Goal: Use online tool/utility: Utilize a website feature to perform a specific function

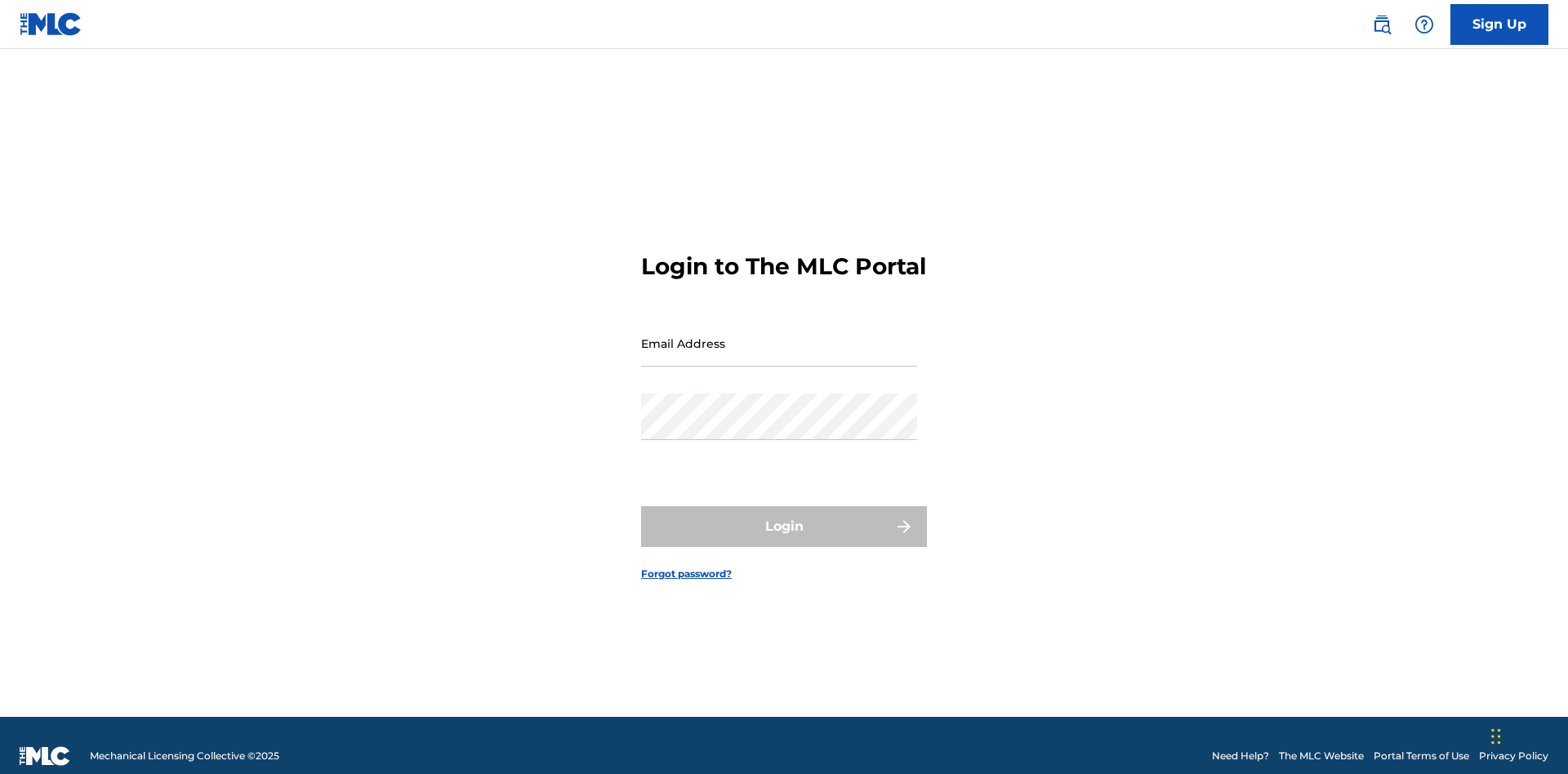
scroll to position [21, 0]
click at [779, 336] on input "Email Address" at bounding box center [779, 343] width 276 height 47
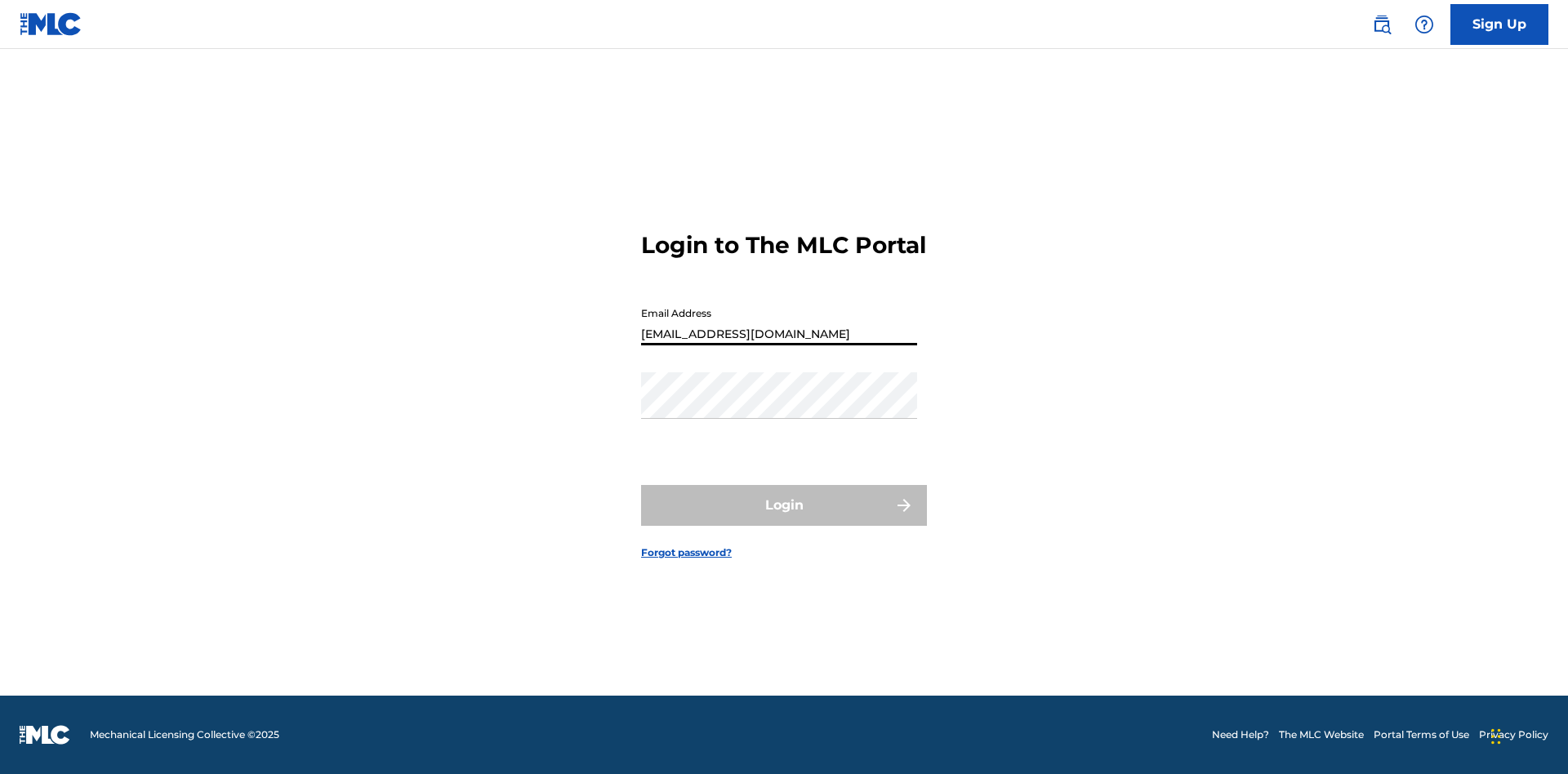
type input "[EMAIL_ADDRESS][DOMAIN_NAME]"
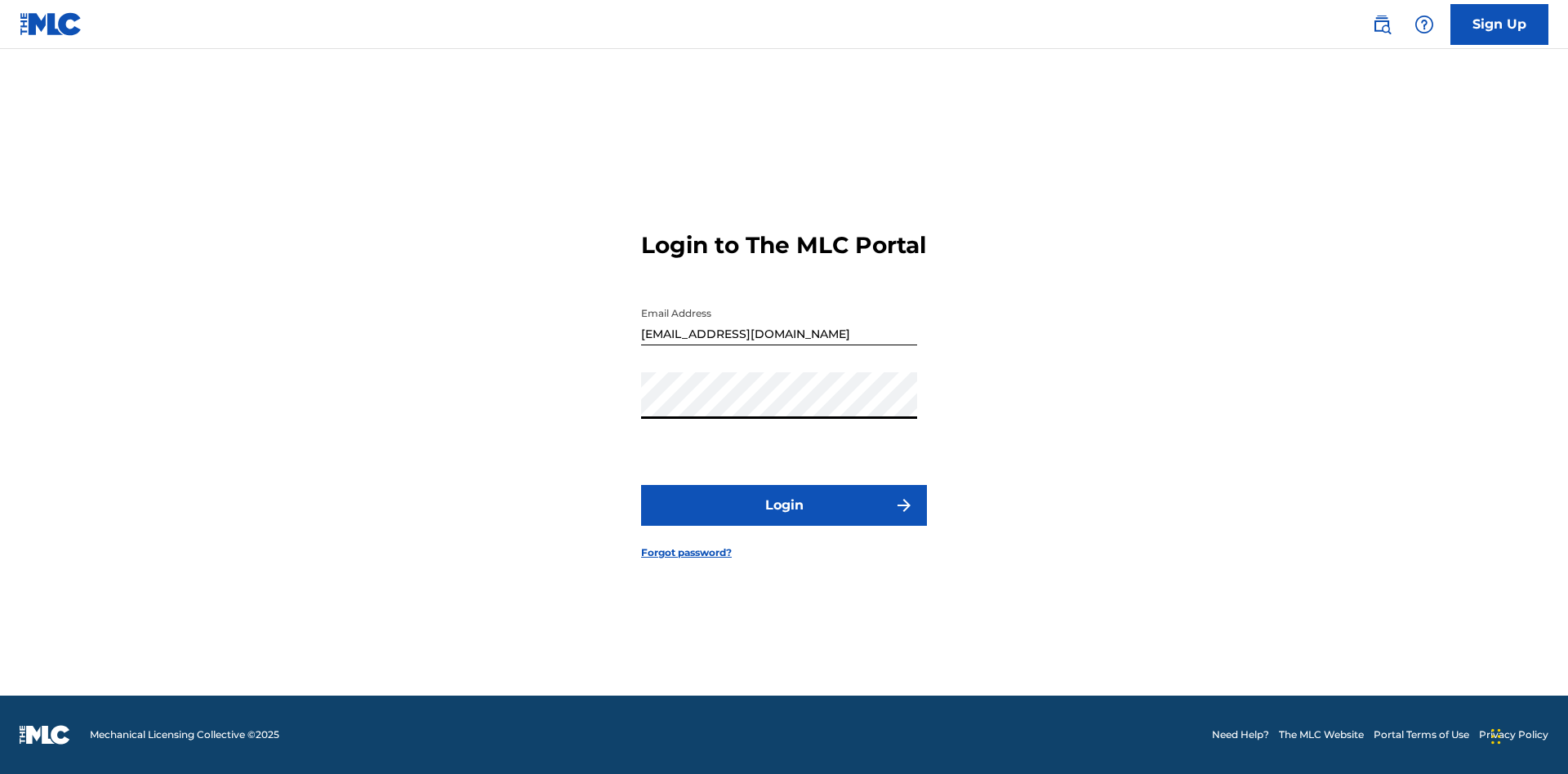
click at [784, 519] on button "Login" at bounding box center [784, 506] width 286 height 41
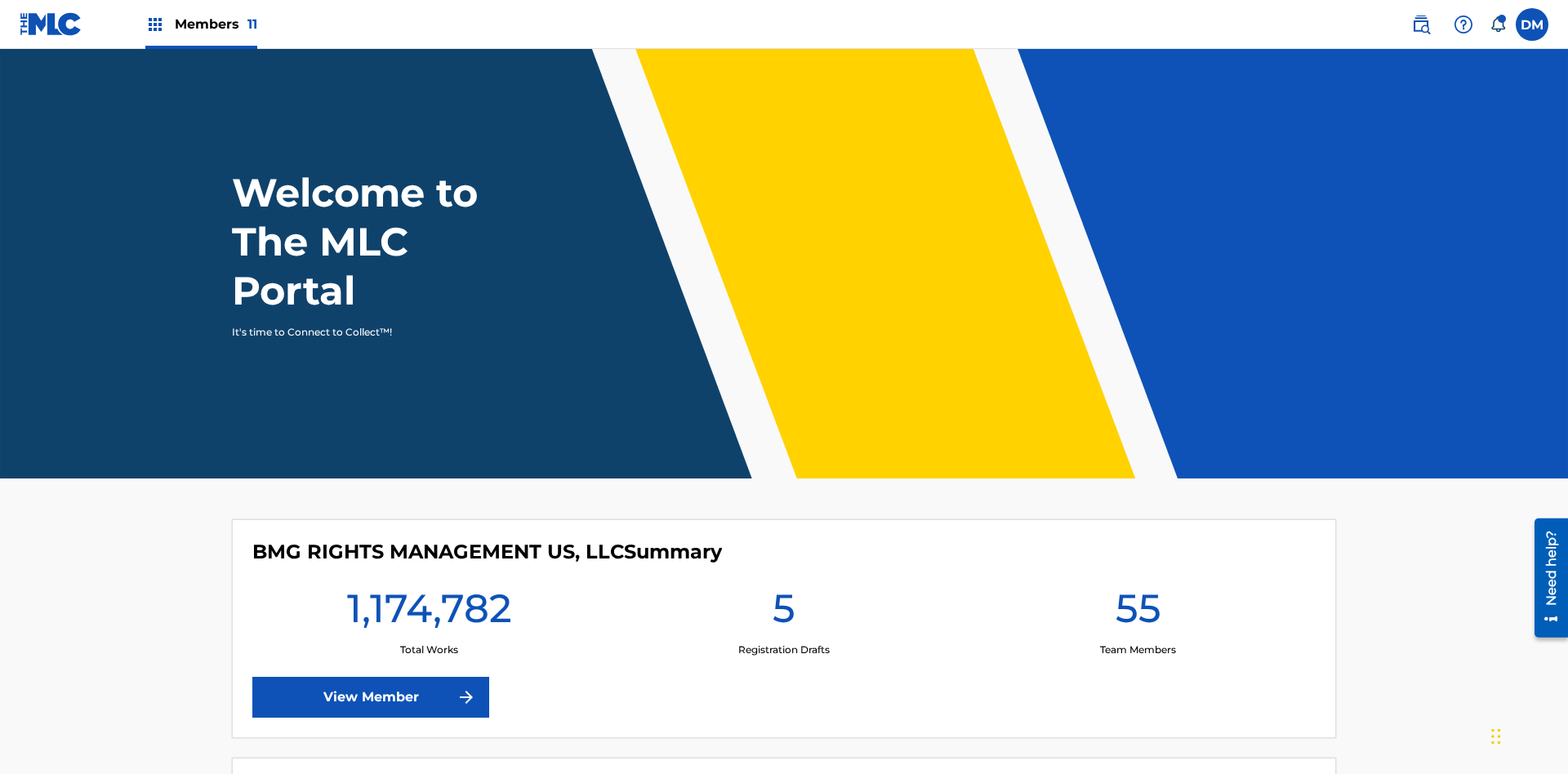
click at [201, 24] on span "Members 11" at bounding box center [217, 24] width 83 height 19
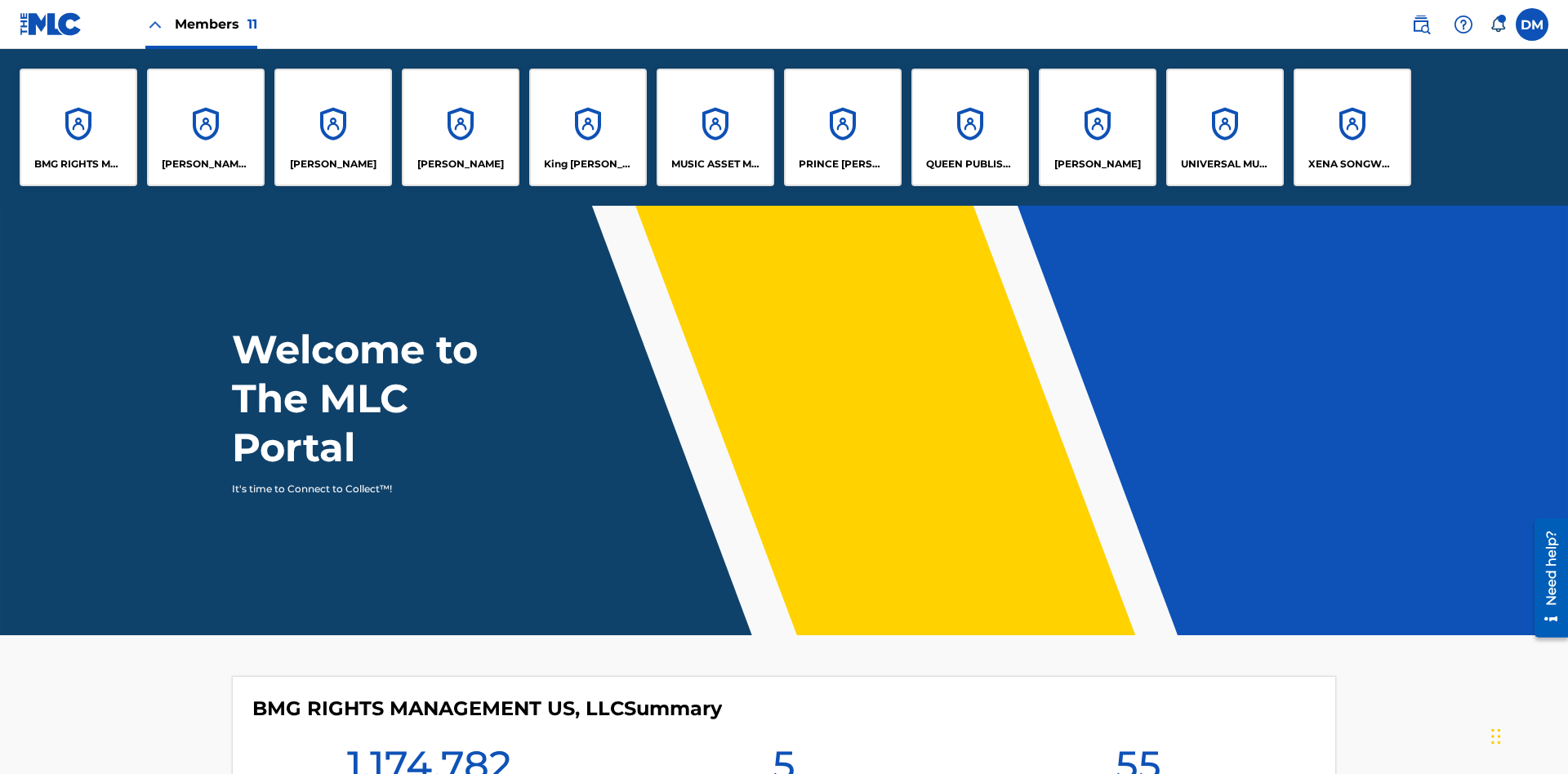
click at [1224, 164] on p "UNIVERSAL MUSIC PUB GROUP" at bounding box center [1225, 163] width 89 height 14
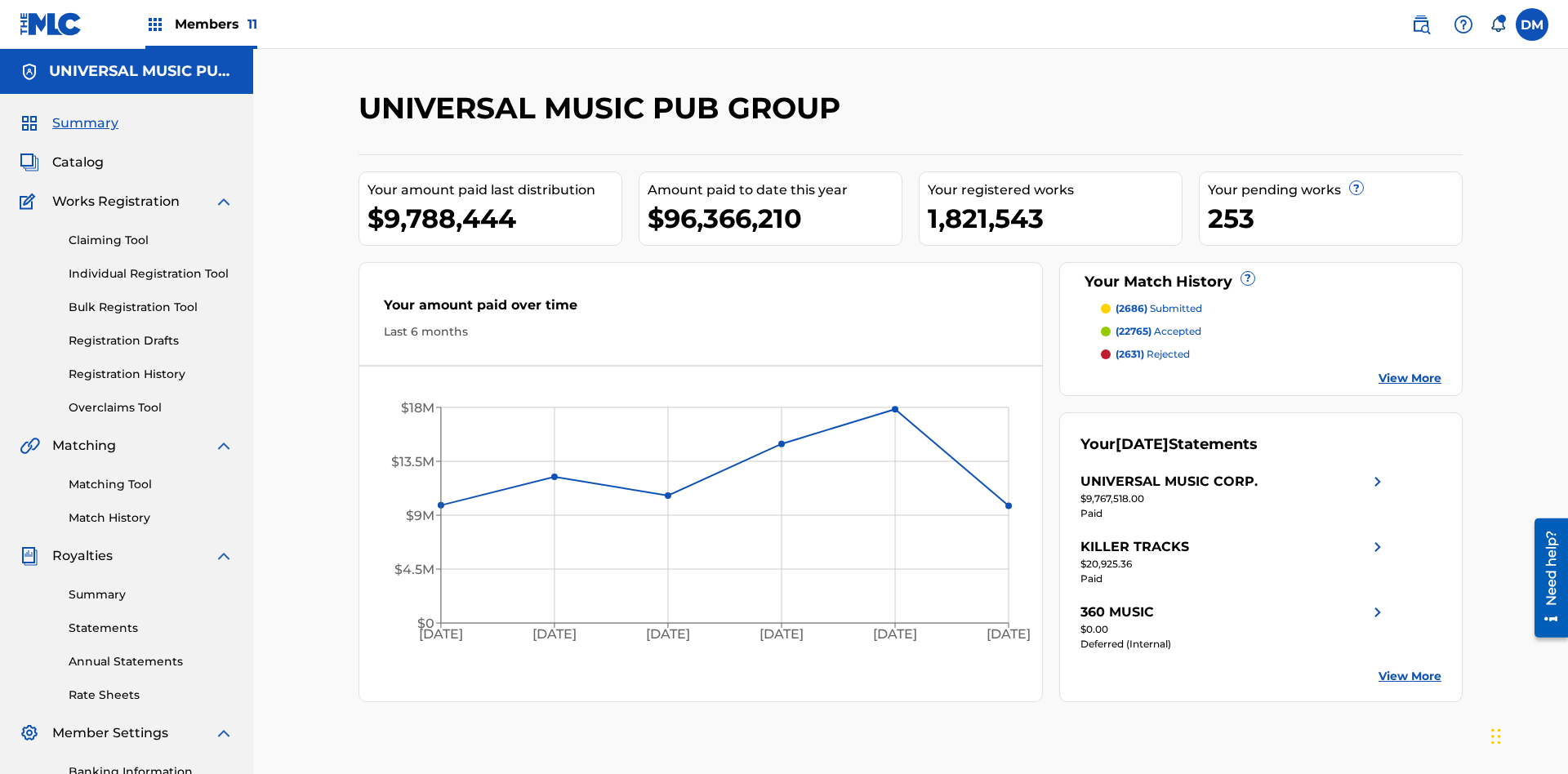
click at [151, 476] on link "Matching Tool" at bounding box center [151, 485] width 165 height 17
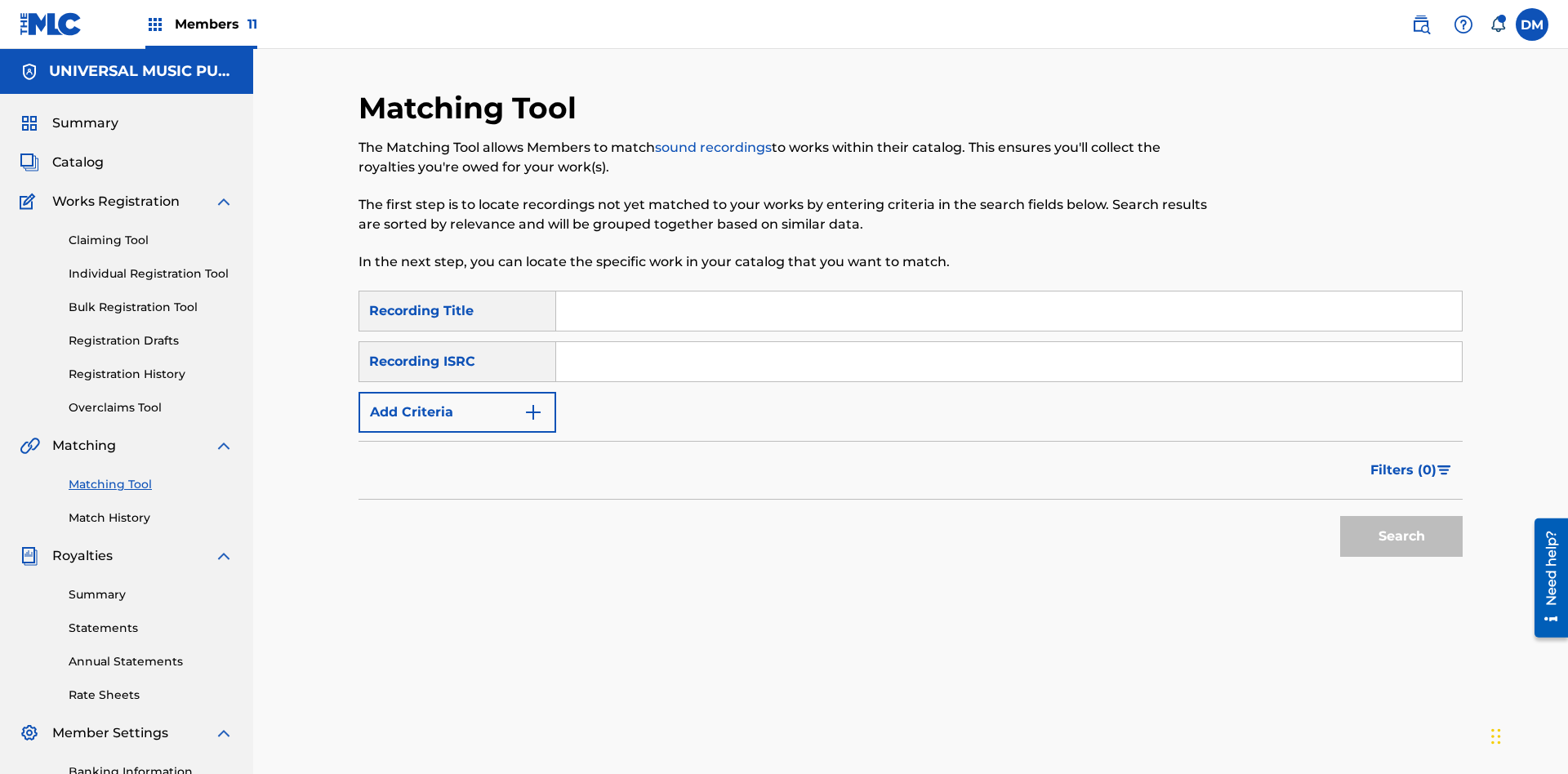
click at [1008, 343] on input "Search Form" at bounding box center [1009, 362] width 906 height 39
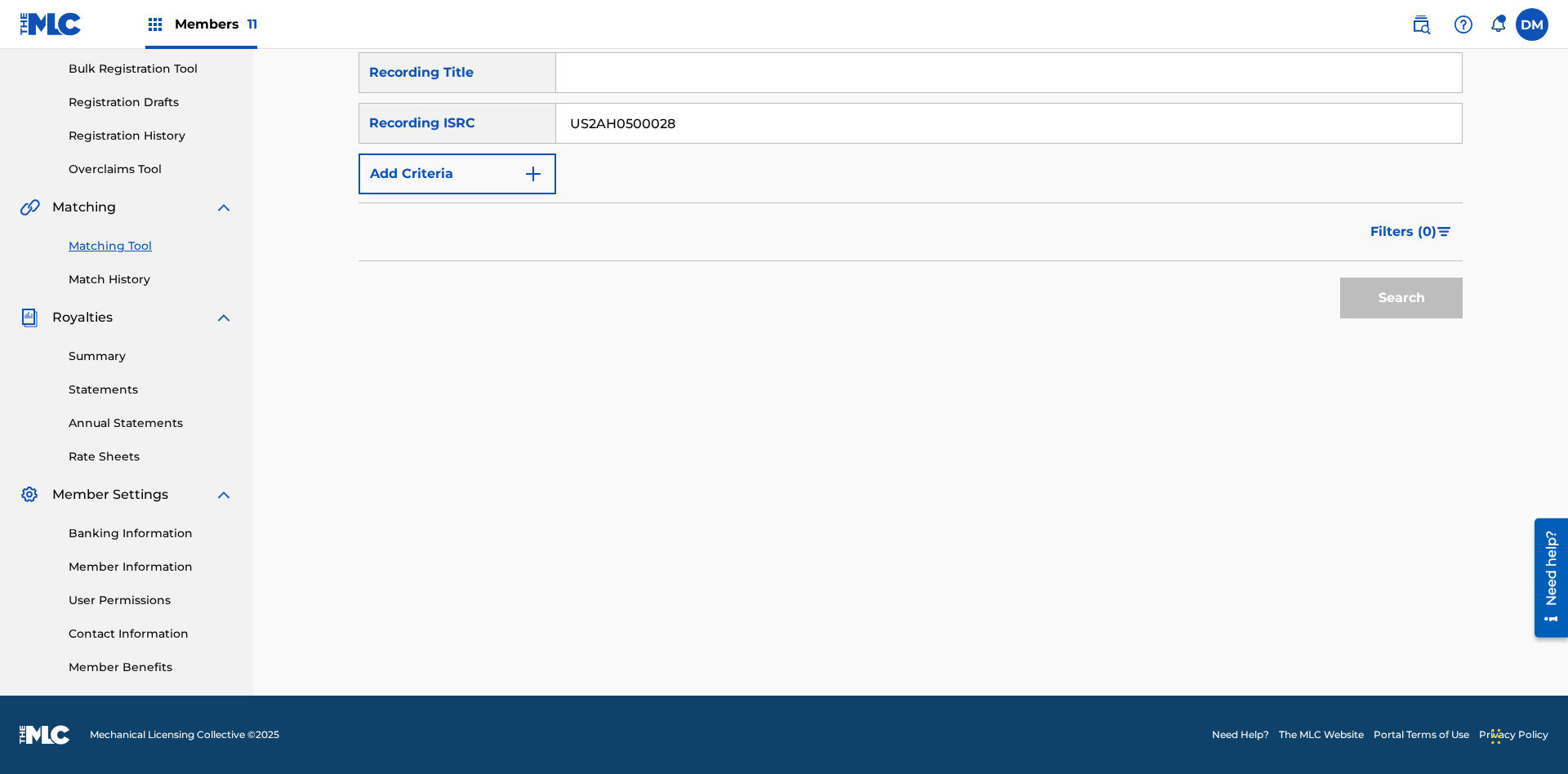
type input "US2AH0500028"
click at [1401, 298] on button "Search" at bounding box center [1401, 298] width 123 height 41
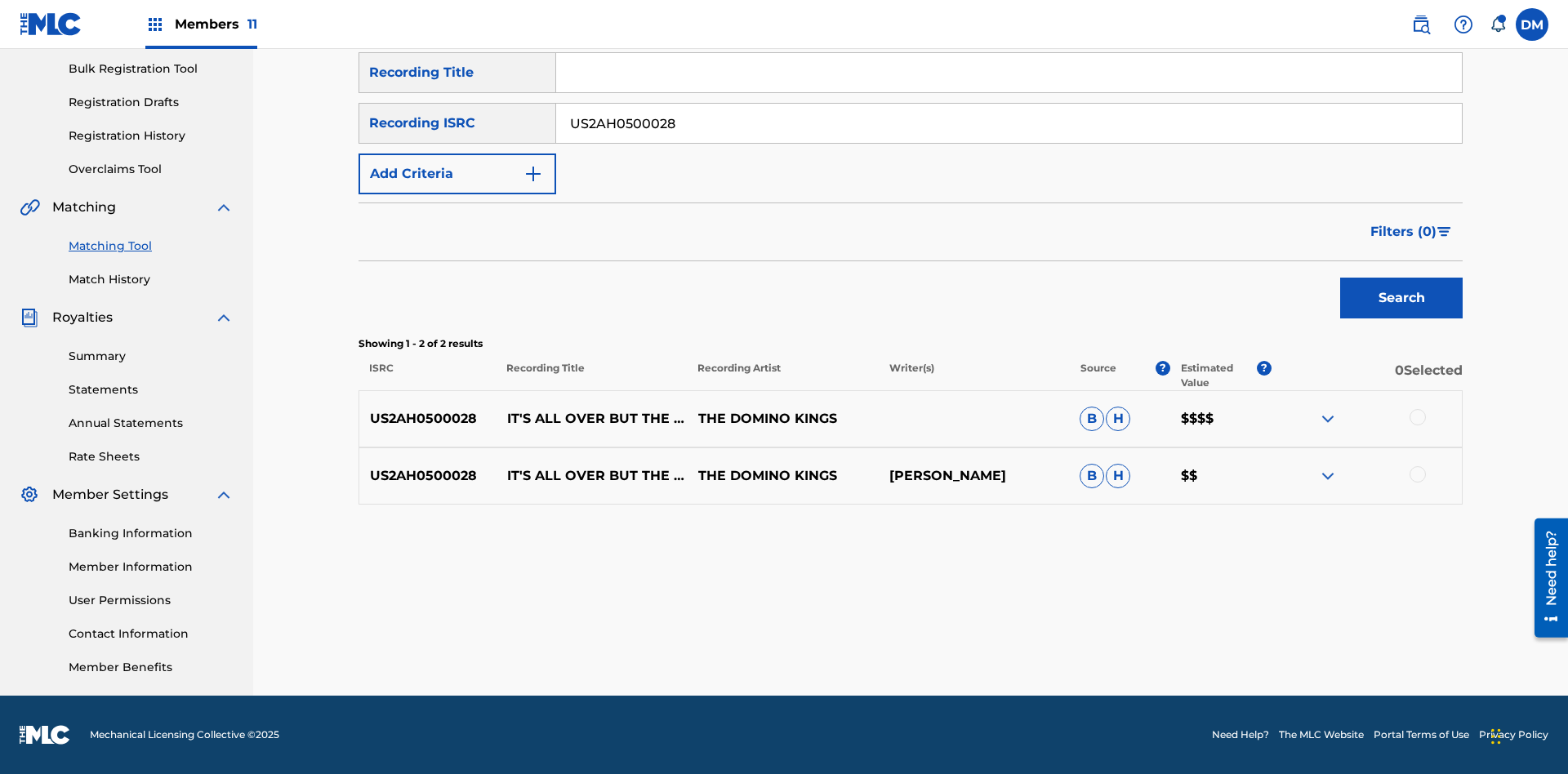
click at [1008, 124] on input "US2AH0500028" at bounding box center [1009, 124] width 906 height 39
type input "QZMEN2187405"
click at [1401, 298] on button "Search" at bounding box center [1401, 298] width 123 height 41
click at [1327, 476] on img at bounding box center [1327, 475] width 19 height 19
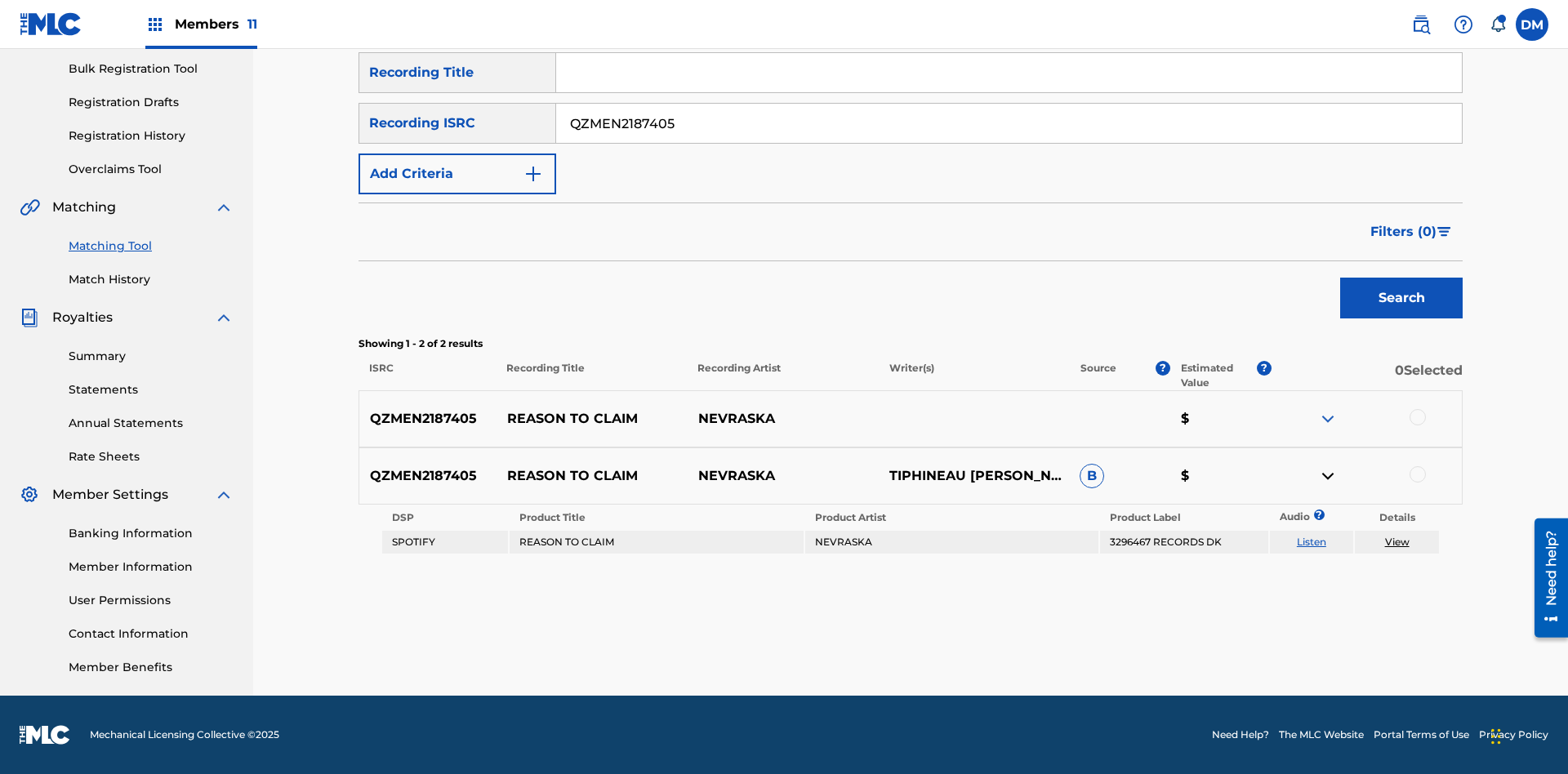
click at [1311, 542] on link "Listen" at bounding box center [1311, 541] width 30 height 12
click at [1396, 542] on link "View" at bounding box center [1397, 541] width 25 height 12
click at [151, 279] on link "Match History" at bounding box center [151, 280] width 165 height 17
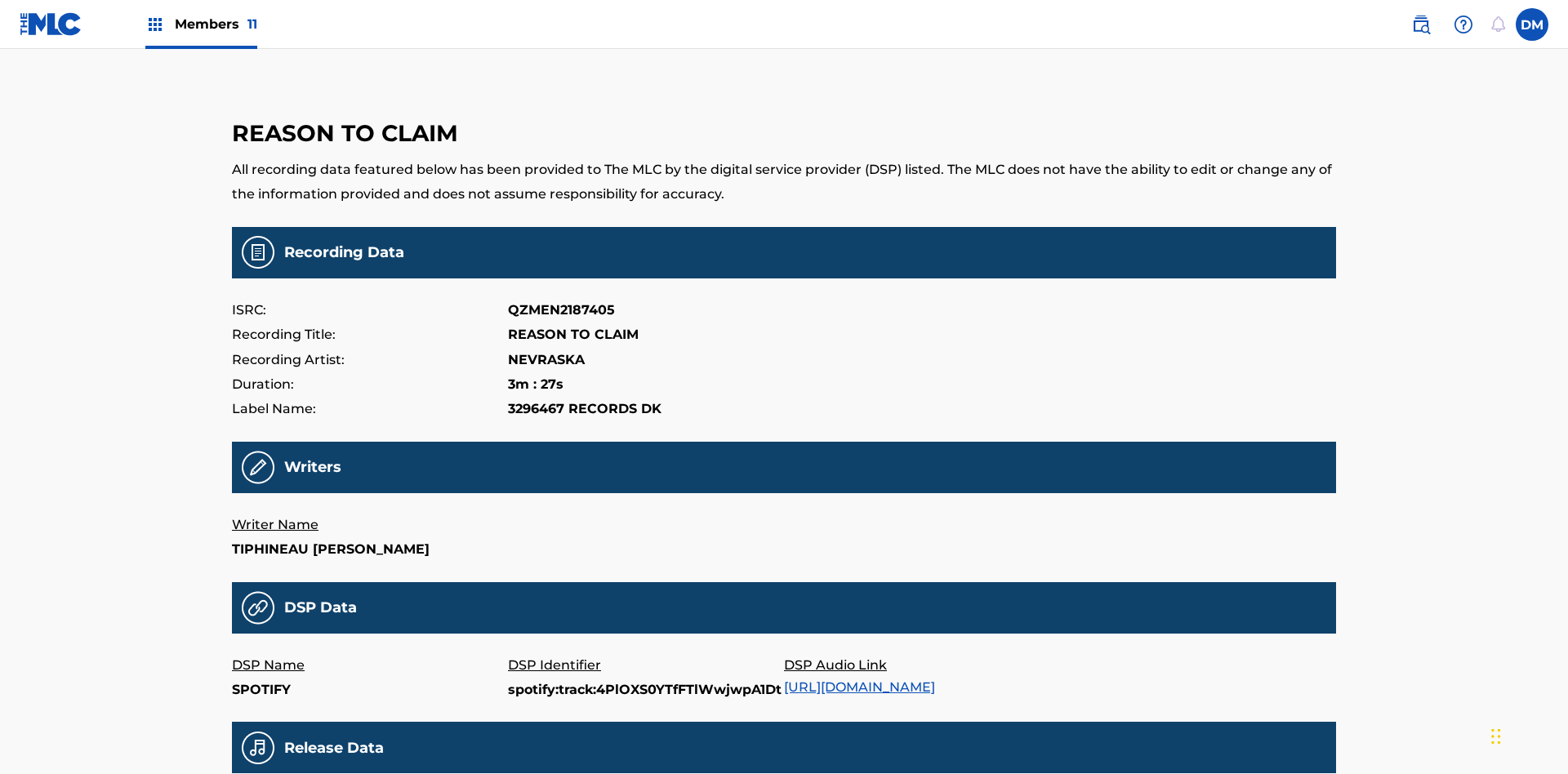
click at [865, 679] on link "https://open.spotify.com/track/4PlOXS0YTfFTlWwjwpA1Dt" at bounding box center [859, 687] width 151 height 15
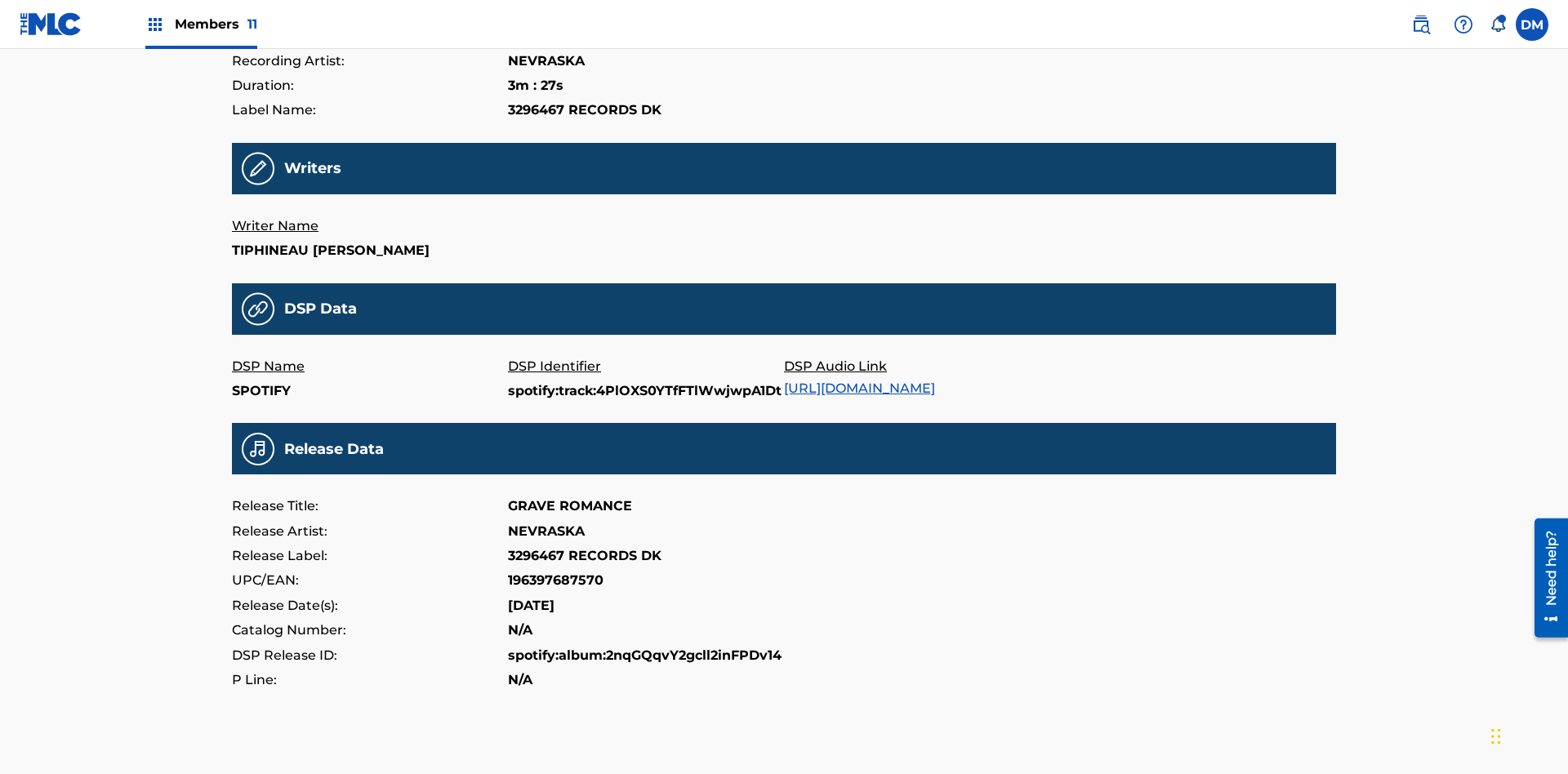
scroll to position [392, 0]
